Goal: Information Seeking & Learning: Learn about a topic

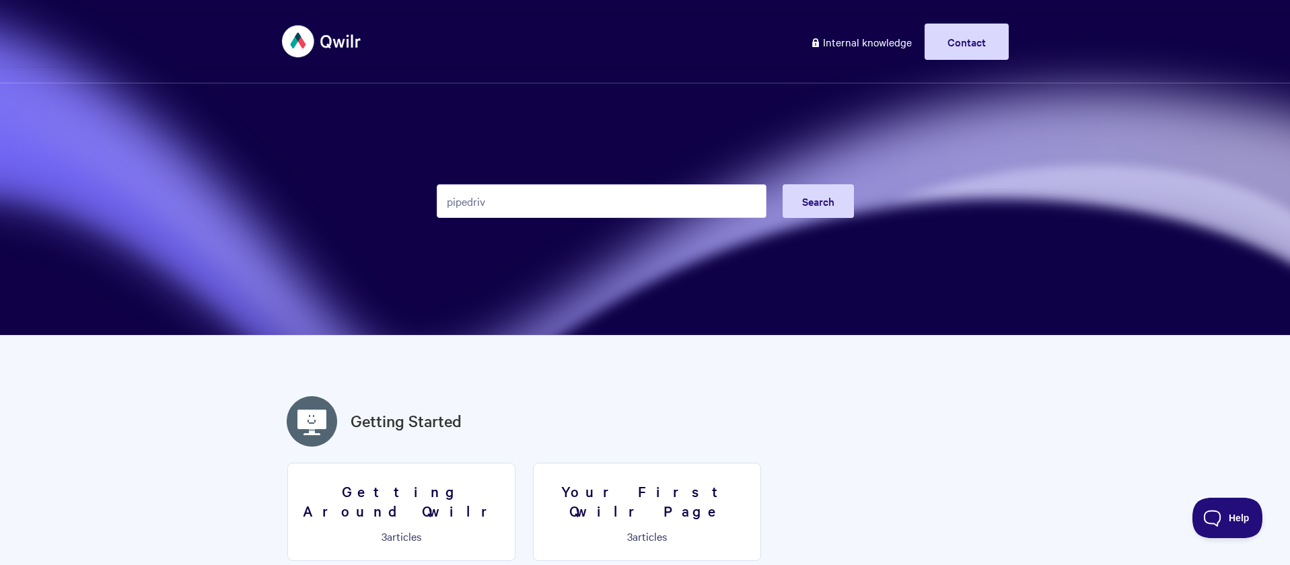
type input "pipedrive"
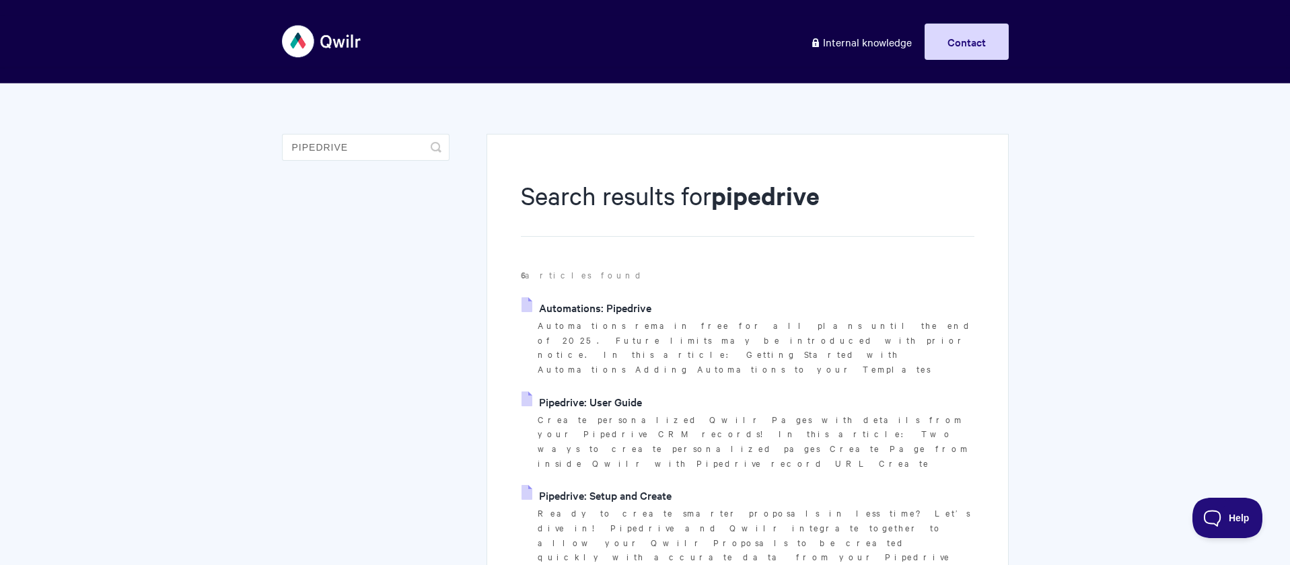
click at [607, 309] on link "Automations: Pipedrive" at bounding box center [586, 307] width 130 height 20
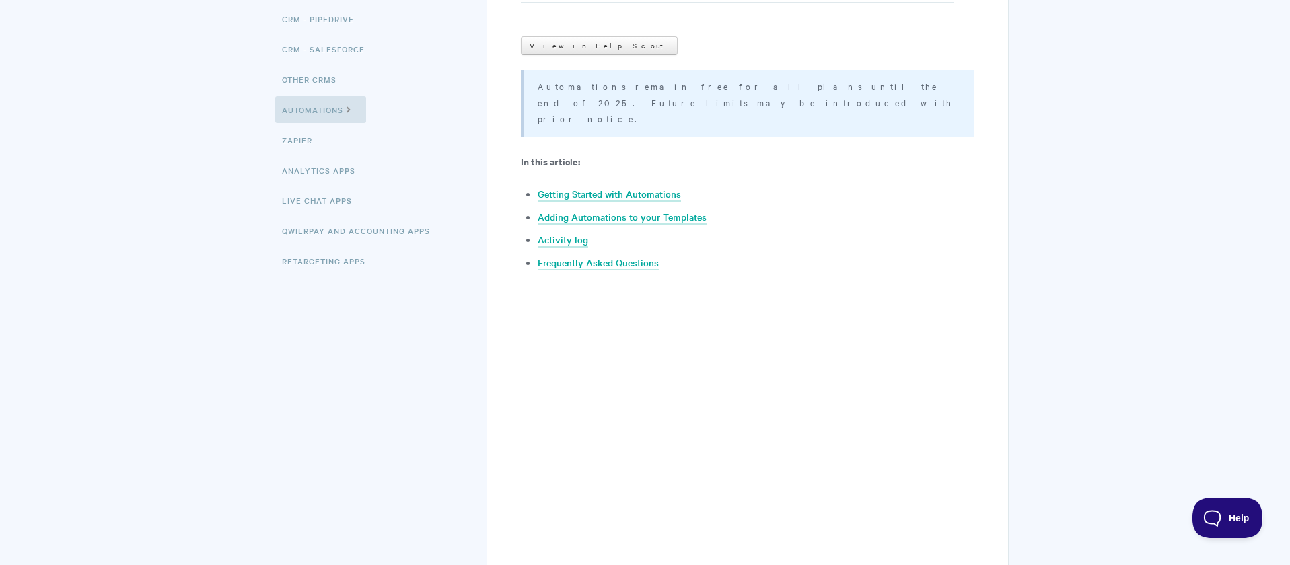
scroll to position [293, 0]
